Goal: Task Accomplishment & Management: Manage account settings

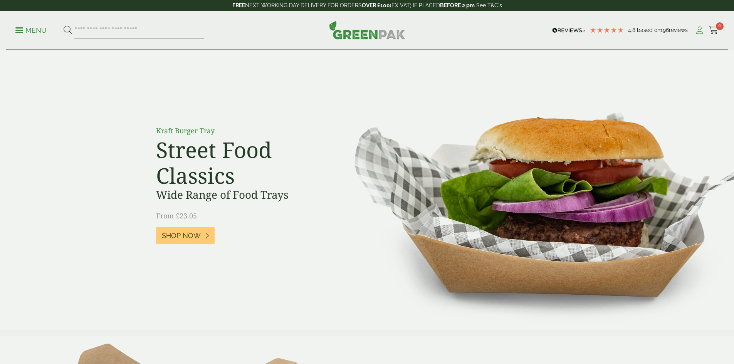
click at [695, 32] on icon at bounding box center [700, 31] width 10 height 8
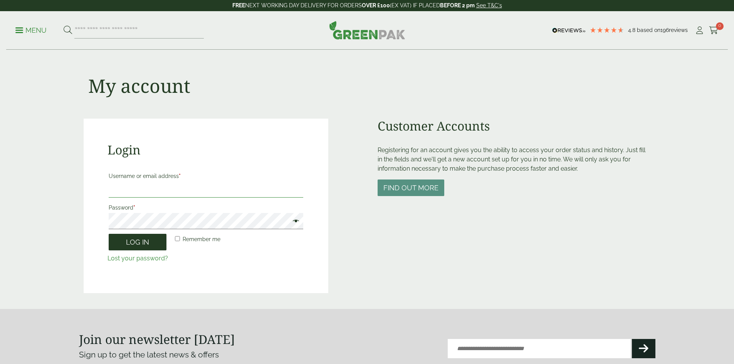
type input "**********"
click at [146, 244] on button "Log in" at bounding box center [138, 242] width 58 height 17
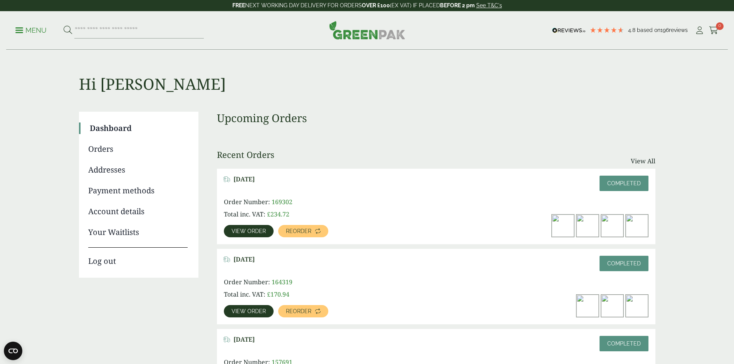
click at [107, 150] on link "Orders" at bounding box center [137, 149] width 99 height 12
